Goal: Find specific page/section: Find specific page/section

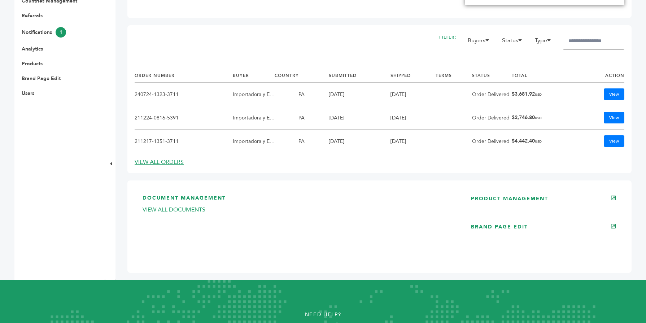
scroll to position [289, 0]
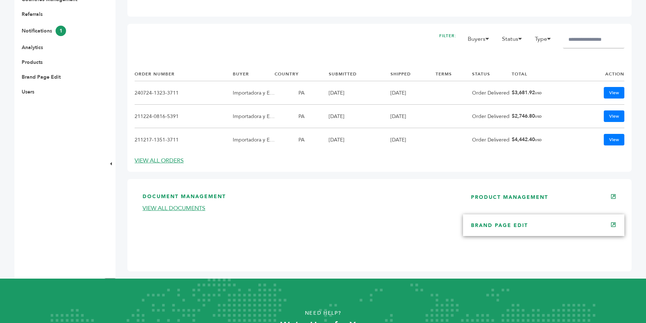
click at [490, 228] on link "BRAND PAGE EDIT" at bounding box center [499, 225] width 57 height 7
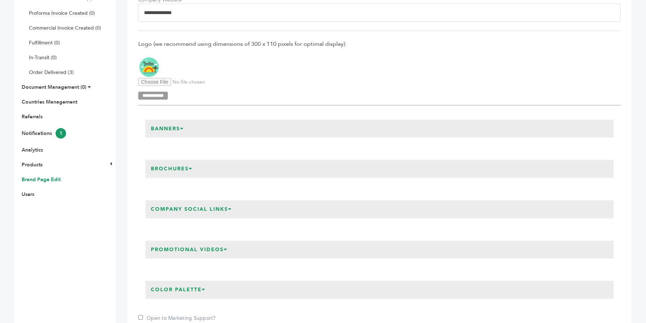
scroll to position [188, 0]
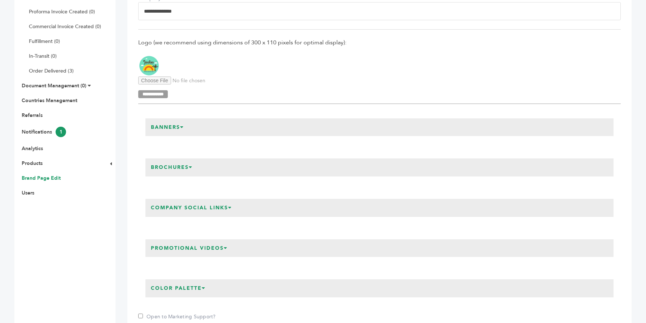
click at [228, 245] on icon at bounding box center [226, 247] width 4 height 5
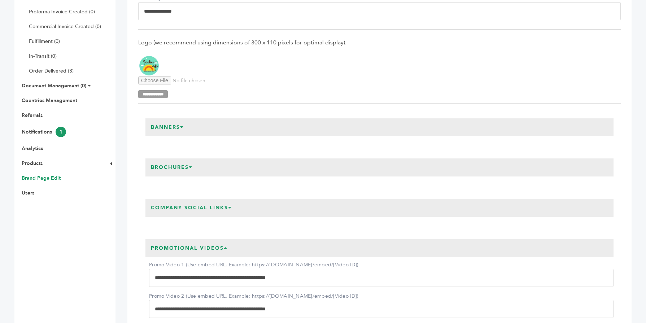
click at [228, 245] on icon at bounding box center [226, 247] width 4 height 5
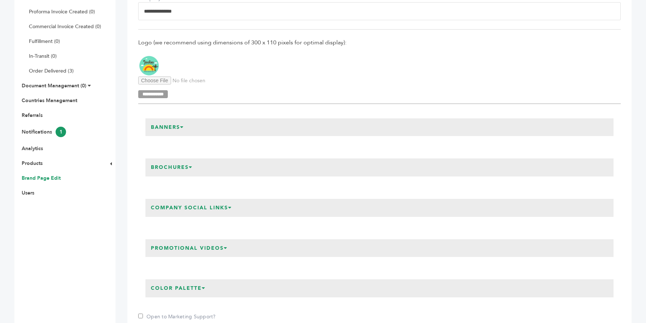
click at [181, 126] on h3 "Banners" at bounding box center [167, 127] width 44 height 18
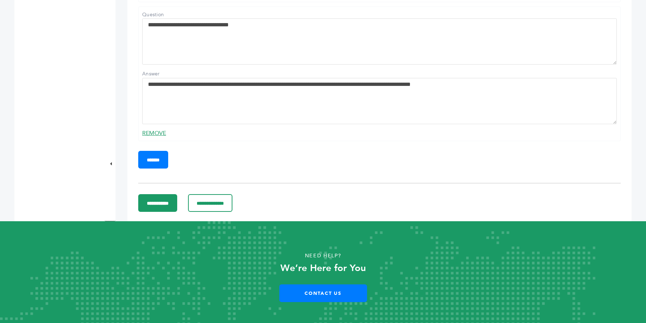
scroll to position [1270, 0]
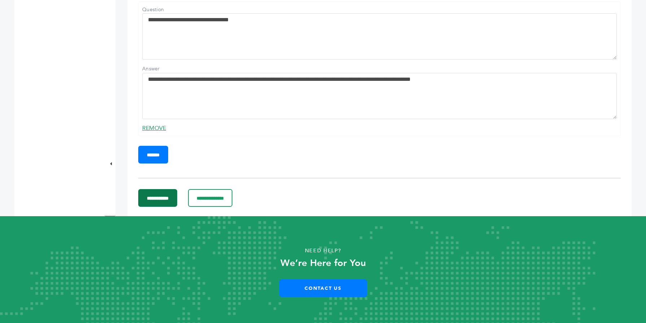
click at [177, 207] on input "**********" at bounding box center [157, 198] width 39 height 18
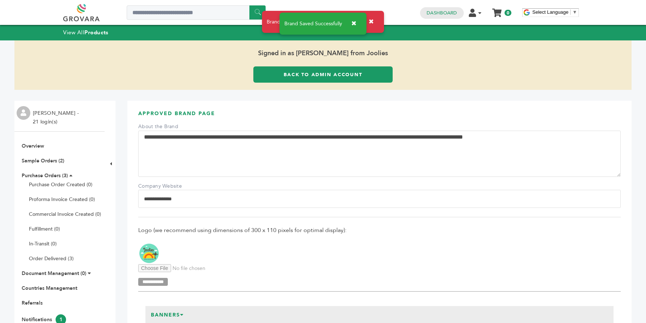
click at [277, 80] on link "Back to Admin Account" at bounding box center [322, 74] width 139 height 16
